Goal: Task Accomplishment & Management: Manage account settings

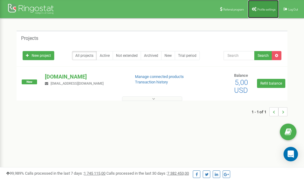
click at [260, 10] on span "Profile settings" at bounding box center [267, 9] width 18 height 3
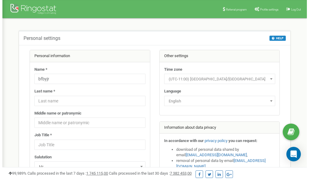
scroll to position [30, 0]
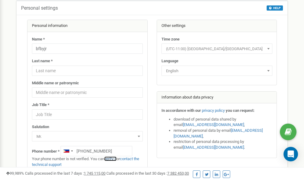
click at [115, 159] on link "verify it" at bounding box center [110, 158] width 12 height 5
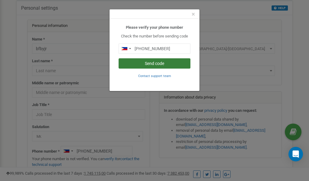
click at [146, 63] on button "Send code" at bounding box center [155, 63] width 72 height 10
